Goal: Find specific page/section: Find specific page/section

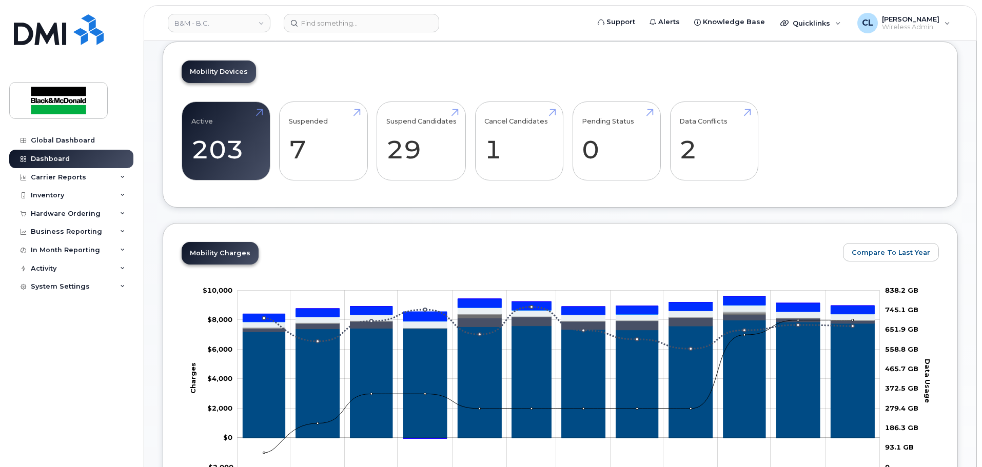
scroll to position [308, 0]
click at [90, 377] on div "Global Dashboard Dashboard Carrier Reports Monthly Billing Data Daily Data Pool…" at bounding box center [72, 291] width 127 height 321
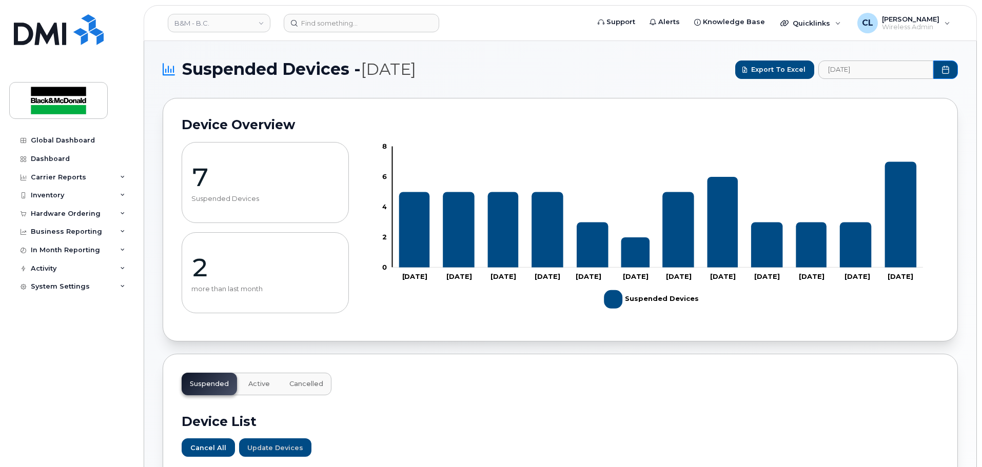
scroll to position [462, 0]
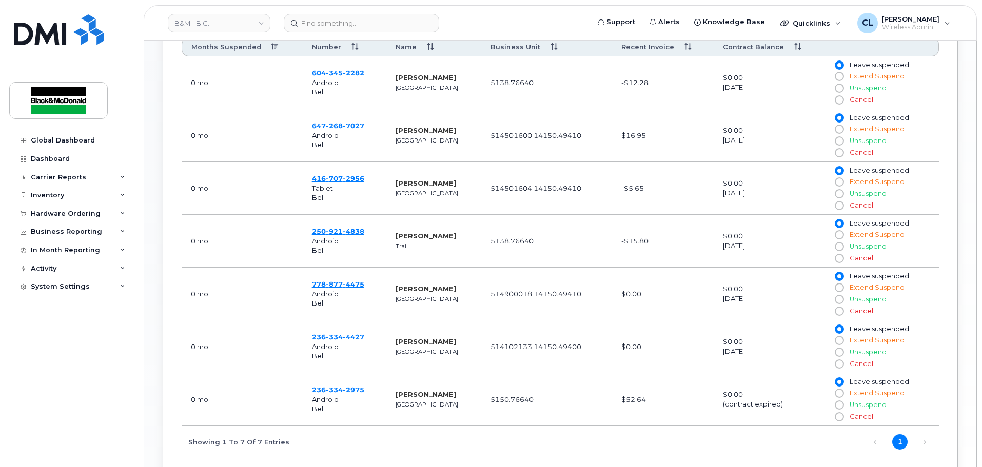
click at [217, 407] on td "0 mo" at bounding box center [242, 399] width 121 height 53
click at [325, 228] on span "[PHONE_NUMBER]" at bounding box center [338, 231] width 52 height 8
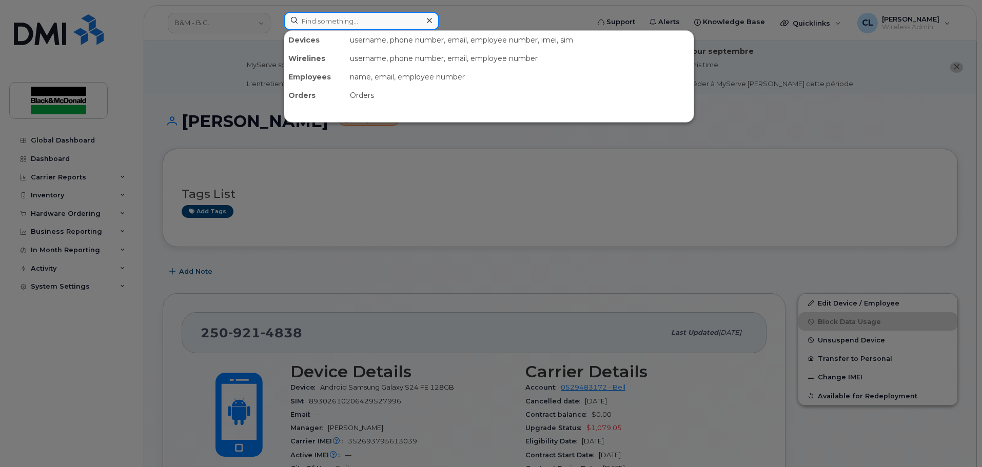
click at [346, 27] on input at bounding box center [361, 21] width 155 height 18
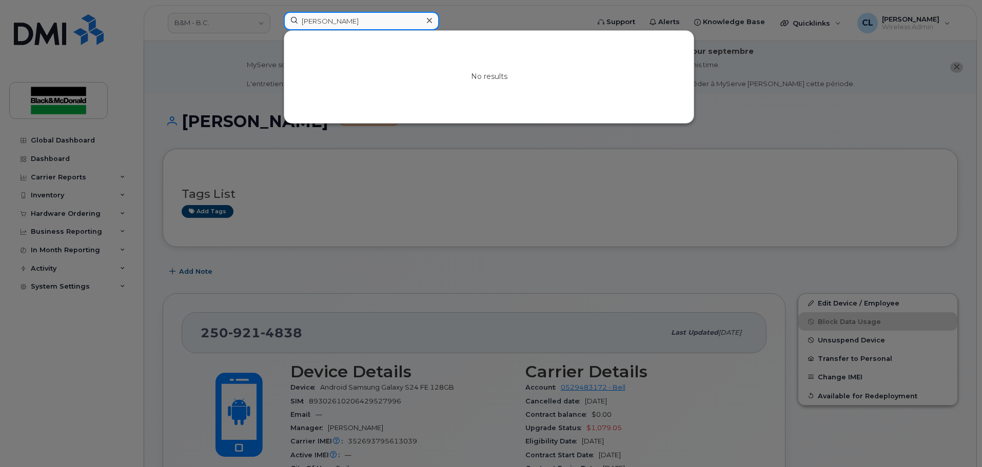
type input "Tyson conrad"
click at [264, 271] on div at bounding box center [491, 233] width 982 height 467
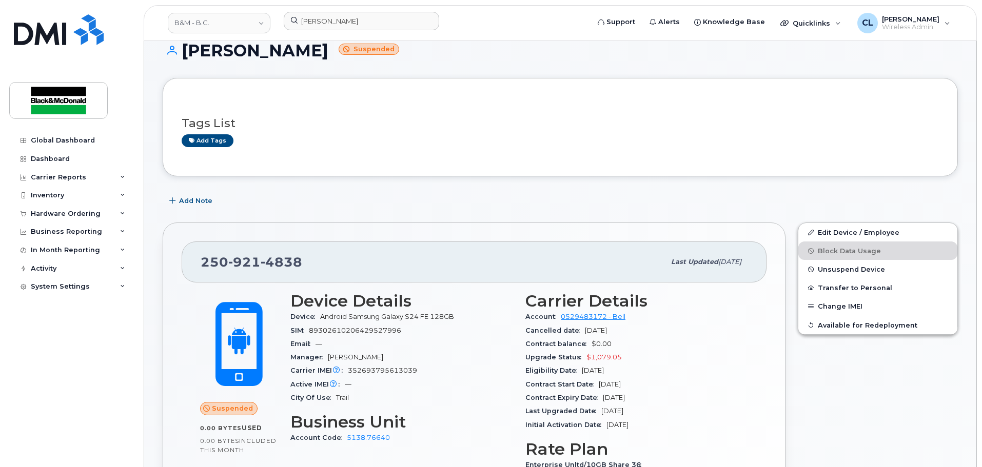
scroll to position [51, 0]
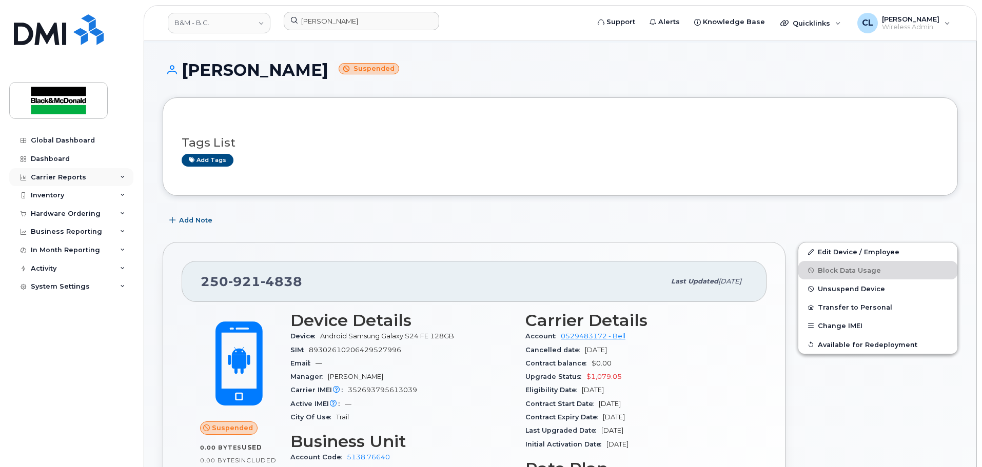
click at [64, 184] on div "Carrier Reports" at bounding box center [71, 177] width 124 height 18
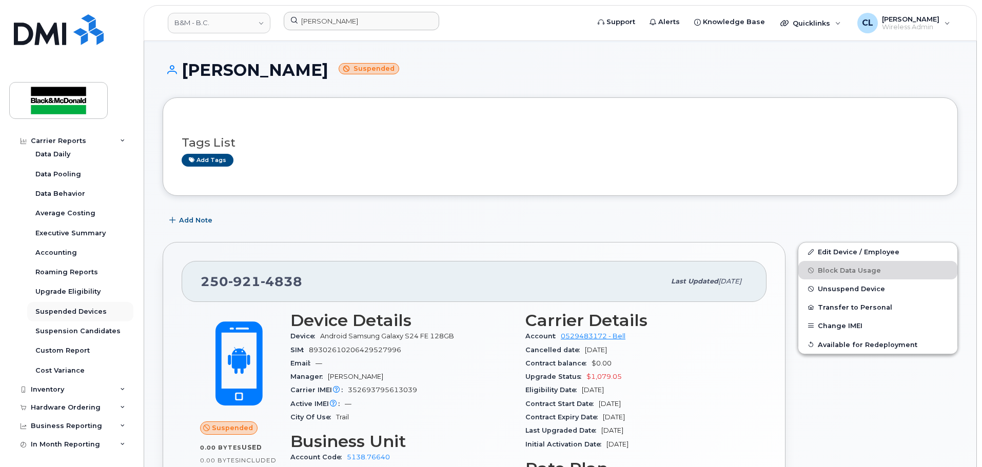
scroll to position [99, 0]
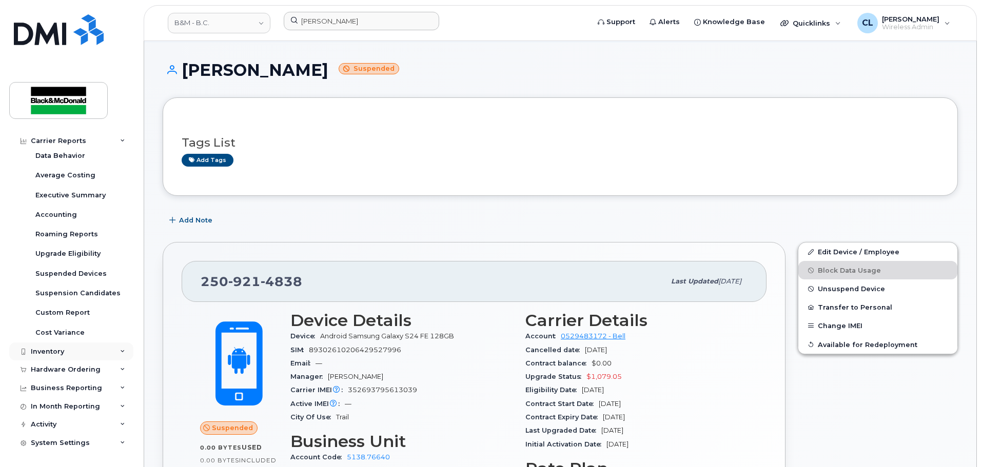
click at [62, 353] on div "Inventory" at bounding box center [47, 352] width 33 height 8
click at [57, 371] on div "Hardware Ordering" at bounding box center [66, 370] width 70 height 8
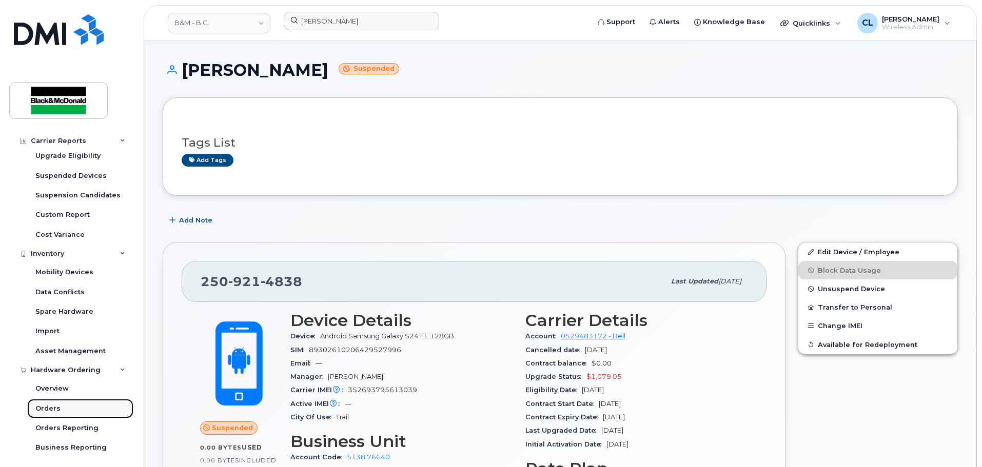
click at [47, 407] on div "Orders" at bounding box center [47, 408] width 25 height 9
